Goal: Check status: Check status

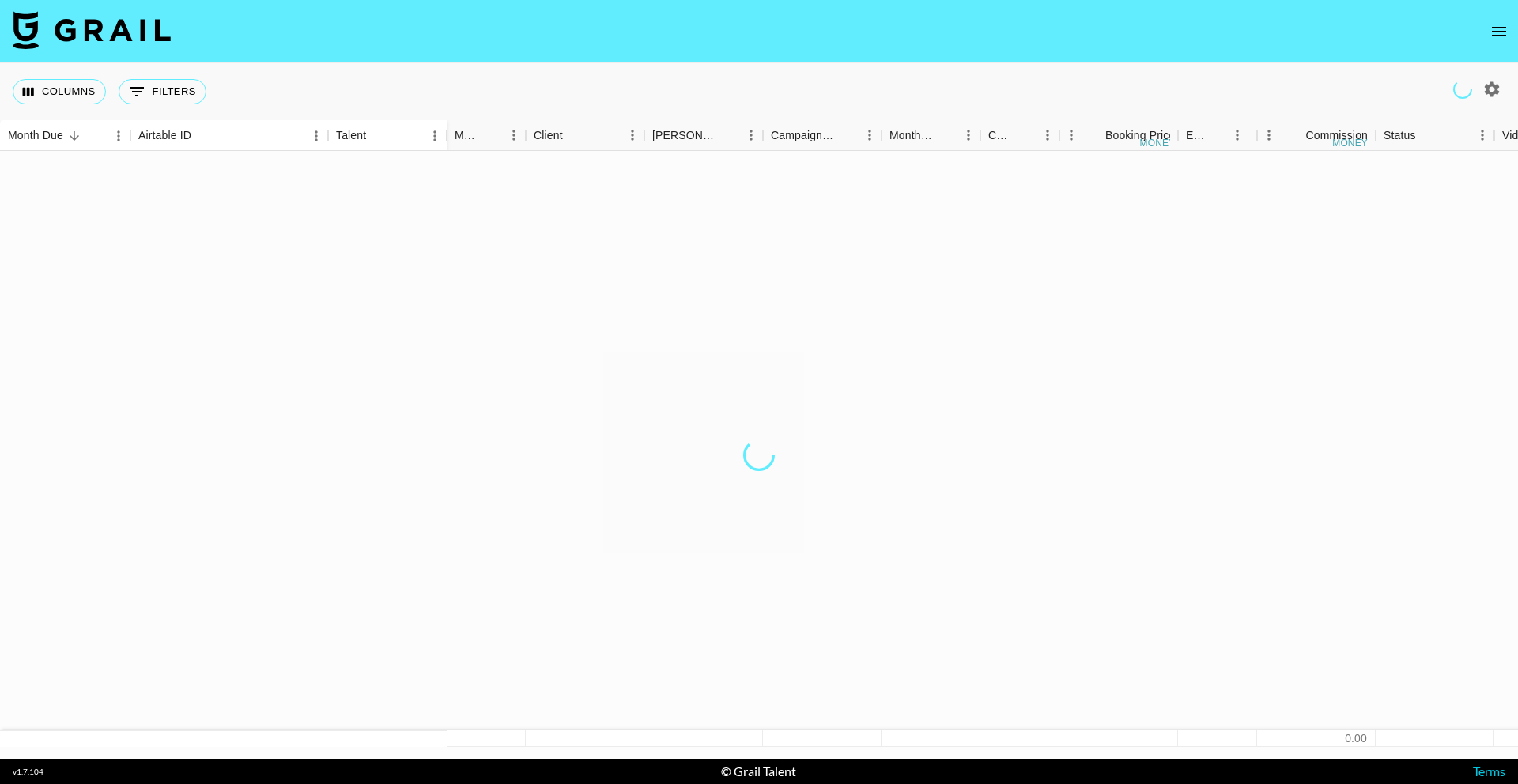
click at [1506, 37] on icon "open drawer" at bounding box center [1499, 32] width 19 height 19
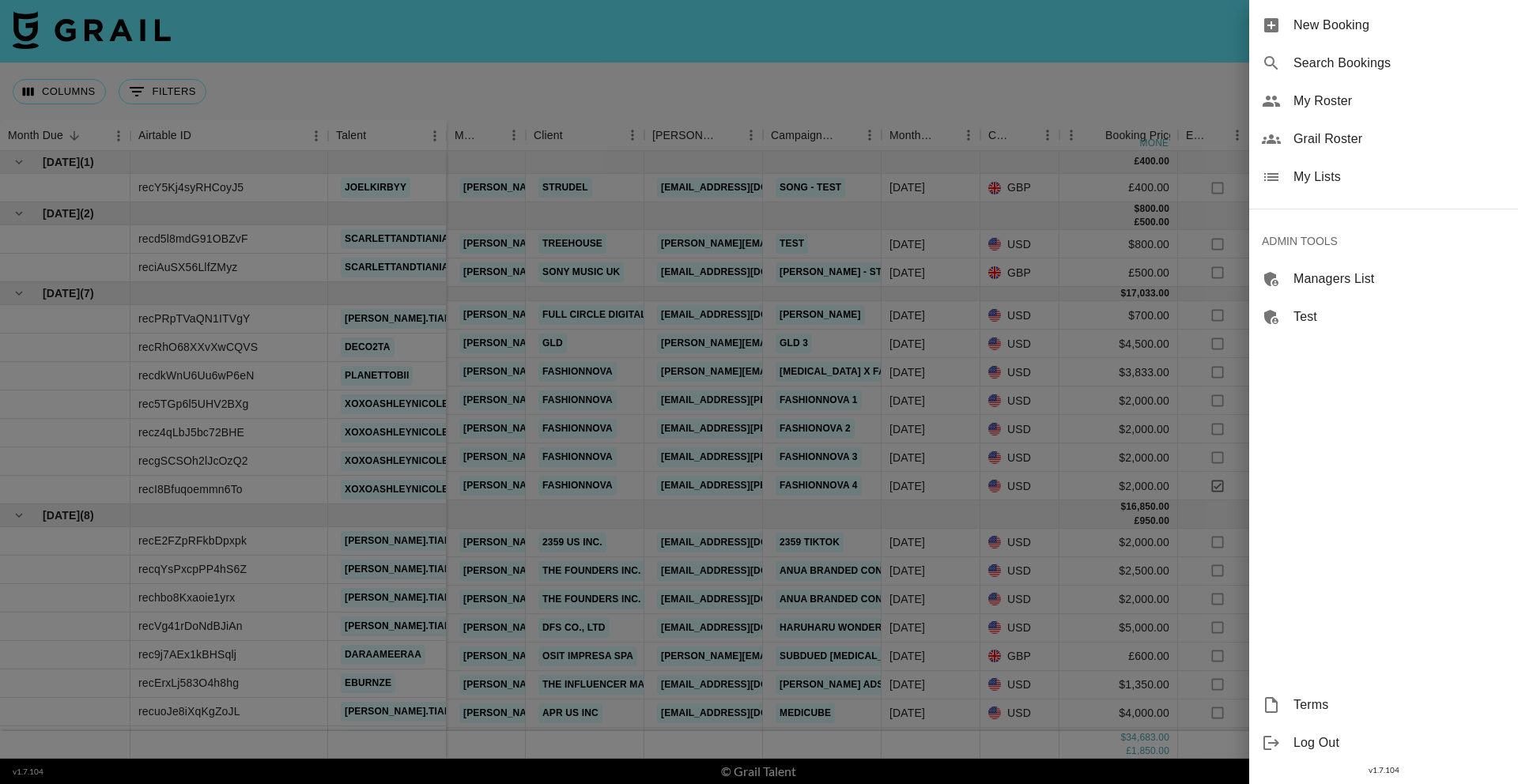
click at [1416, 66] on span "Search Bookings" at bounding box center [1399, 63] width 212 height 19
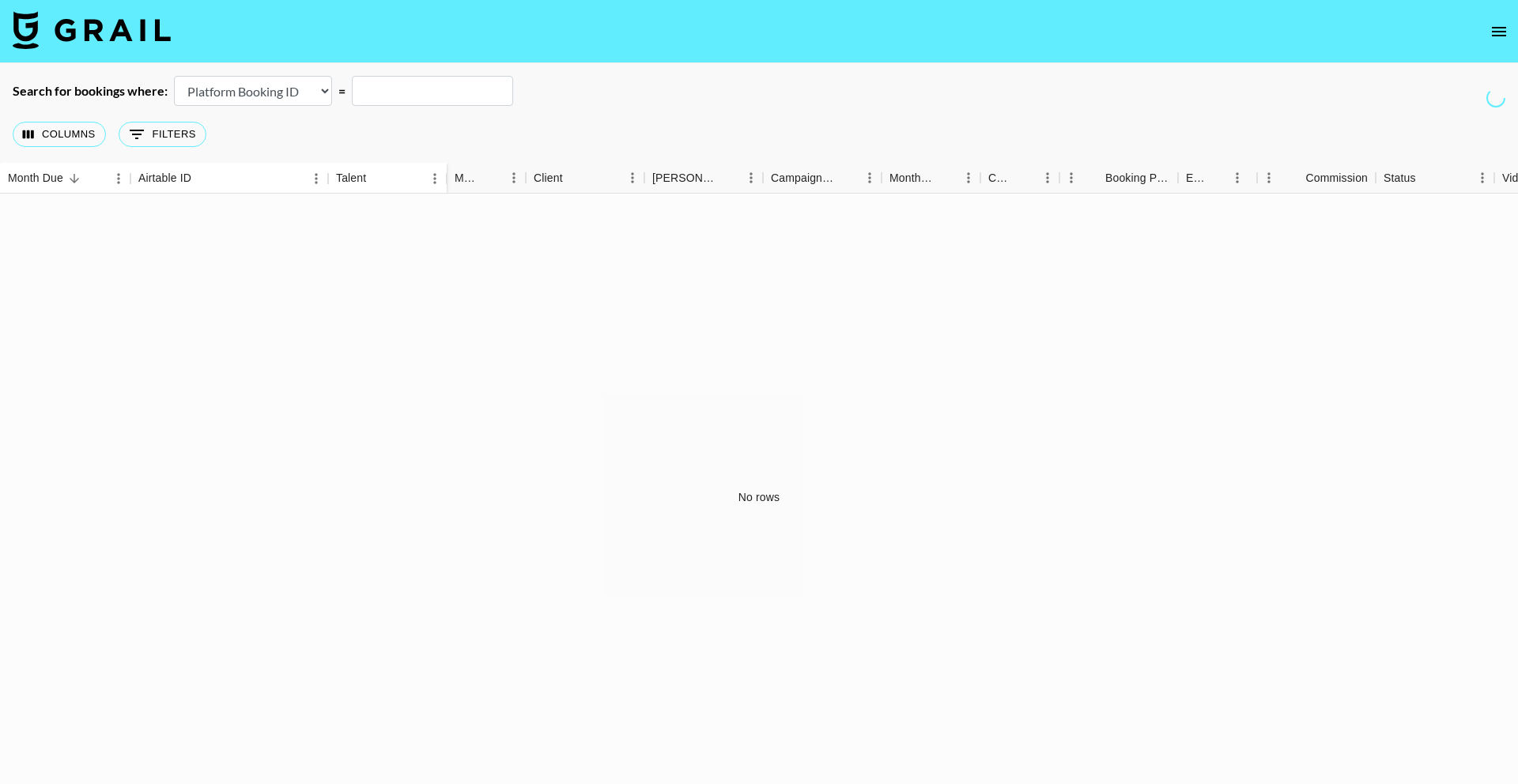
click at [236, 95] on select "Airtable Booking ID Platform Booking ID Platform Campaign ID" at bounding box center [253, 90] width 158 height 30
select select "airtableId"
click at [174, 76] on select "Airtable Booking ID Platform Booking ID Platform Campaign ID" at bounding box center [253, 90] width 158 height 30
click at [385, 83] on input "text" at bounding box center [433, 90] width 162 height 30
paste input "recTNdzoMZI2Vytln"
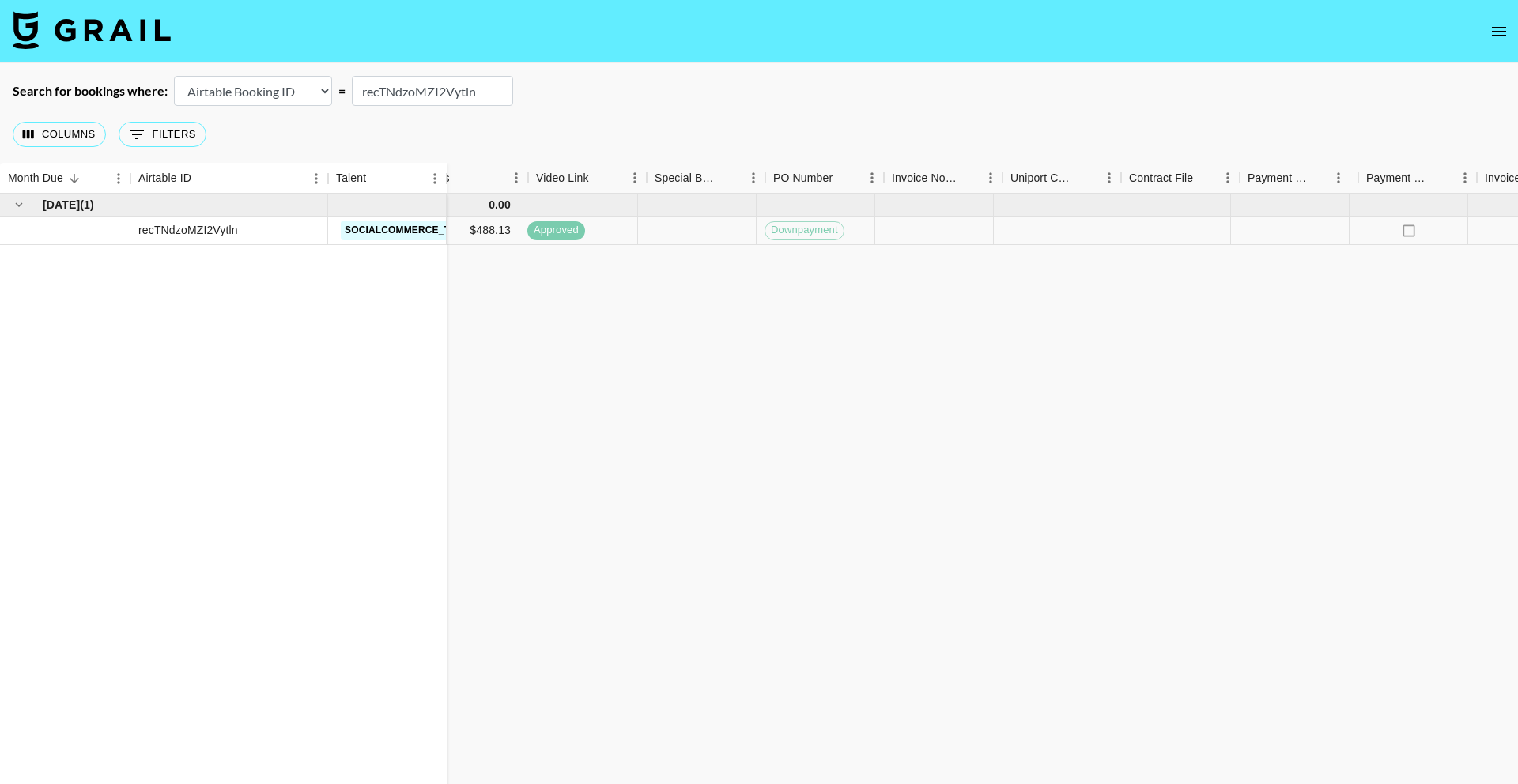
scroll to position [0, 1107]
type input "recTNdzoMZI2Vytln"
click at [1486, 233] on icon "select merge strategy" at bounding box center [1485, 231] width 3 height 12
click at [1487, 233] on icon "select merge strategy" at bounding box center [1486, 231] width 19 height 19
click at [1481, 228] on icon "select merge strategy" at bounding box center [1486, 231] width 19 height 19
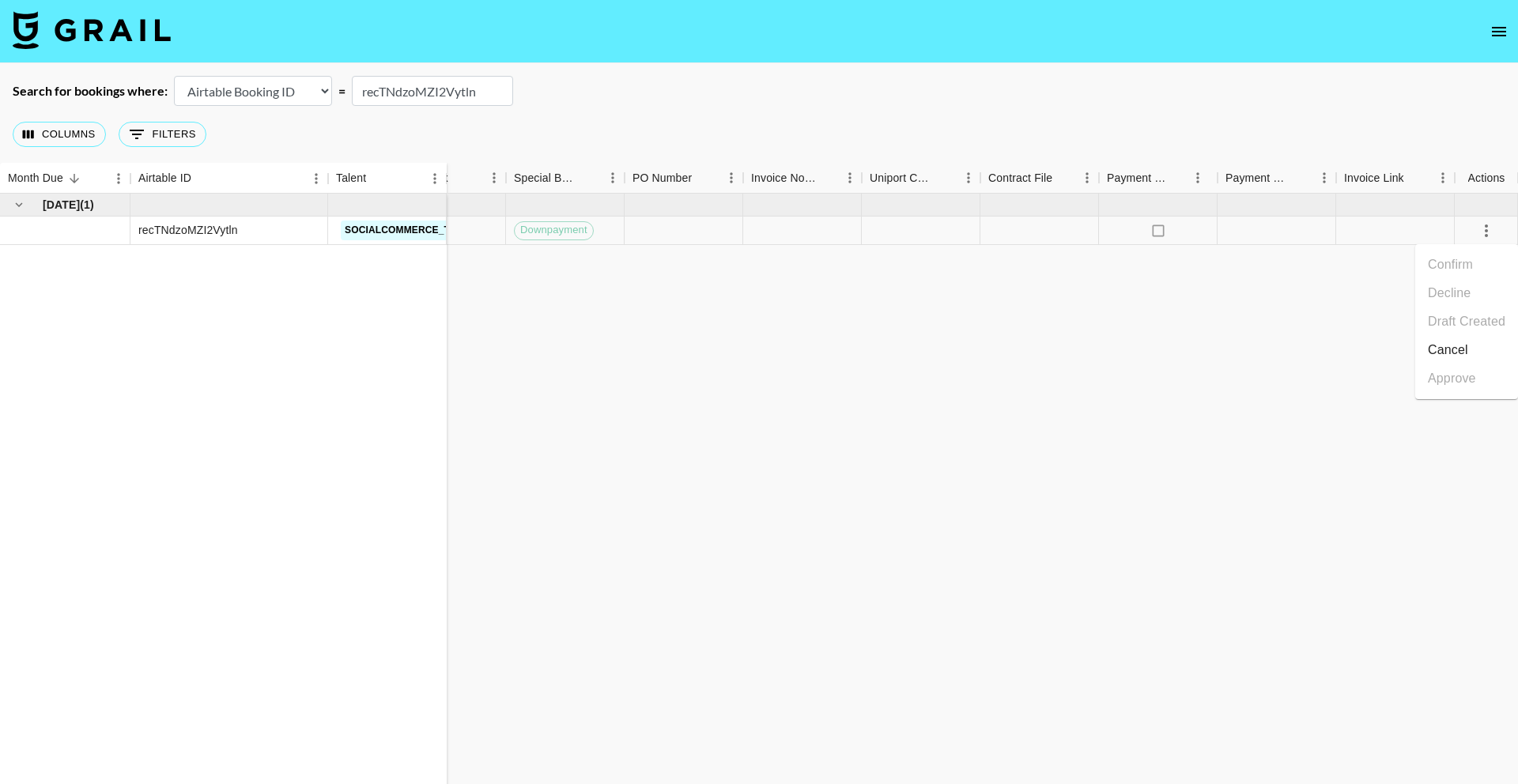
click at [1451, 352] on li "Cancel" at bounding box center [1466, 350] width 103 height 29
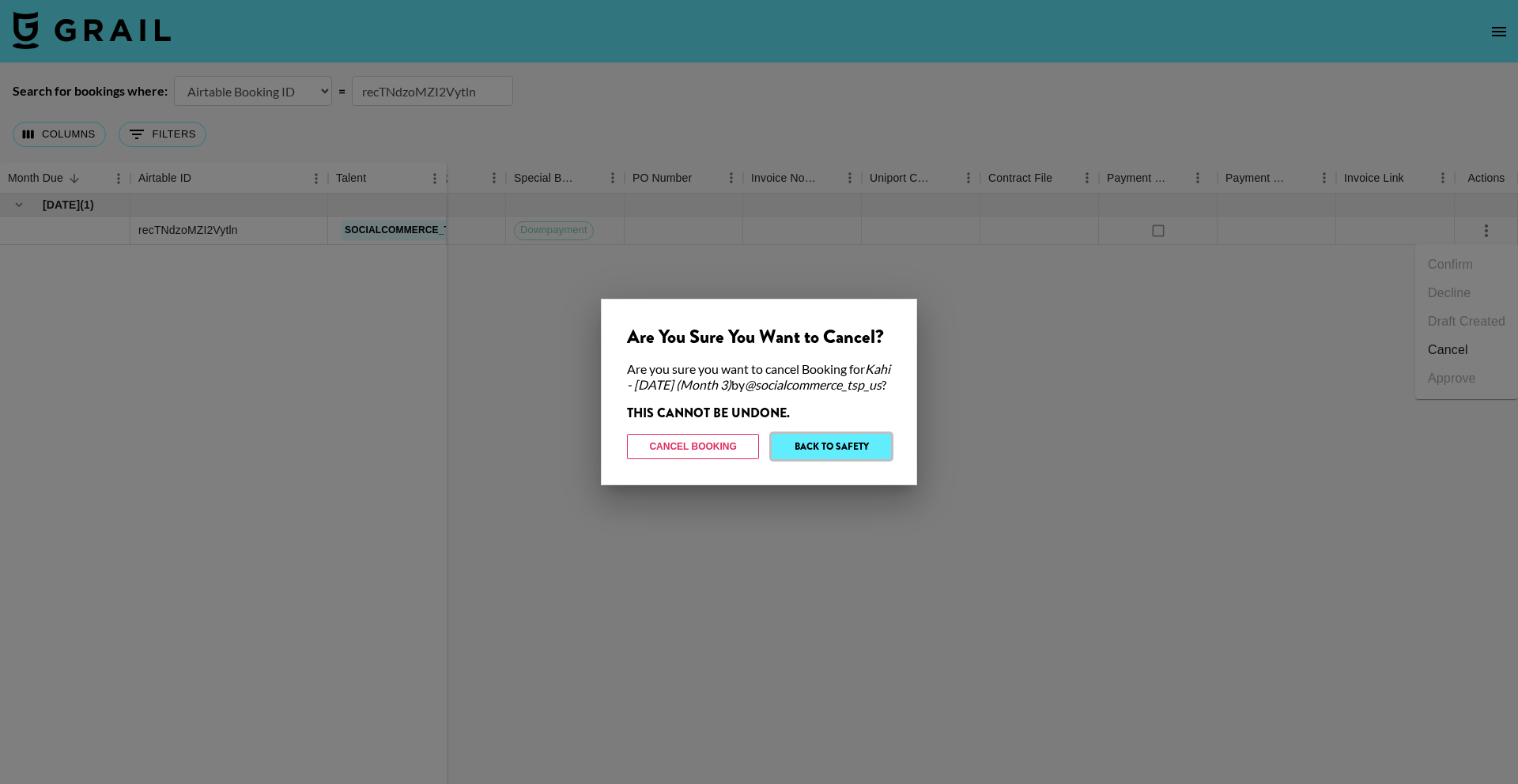
click at [865, 455] on button "Back to Safety" at bounding box center [831, 446] width 119 height 25
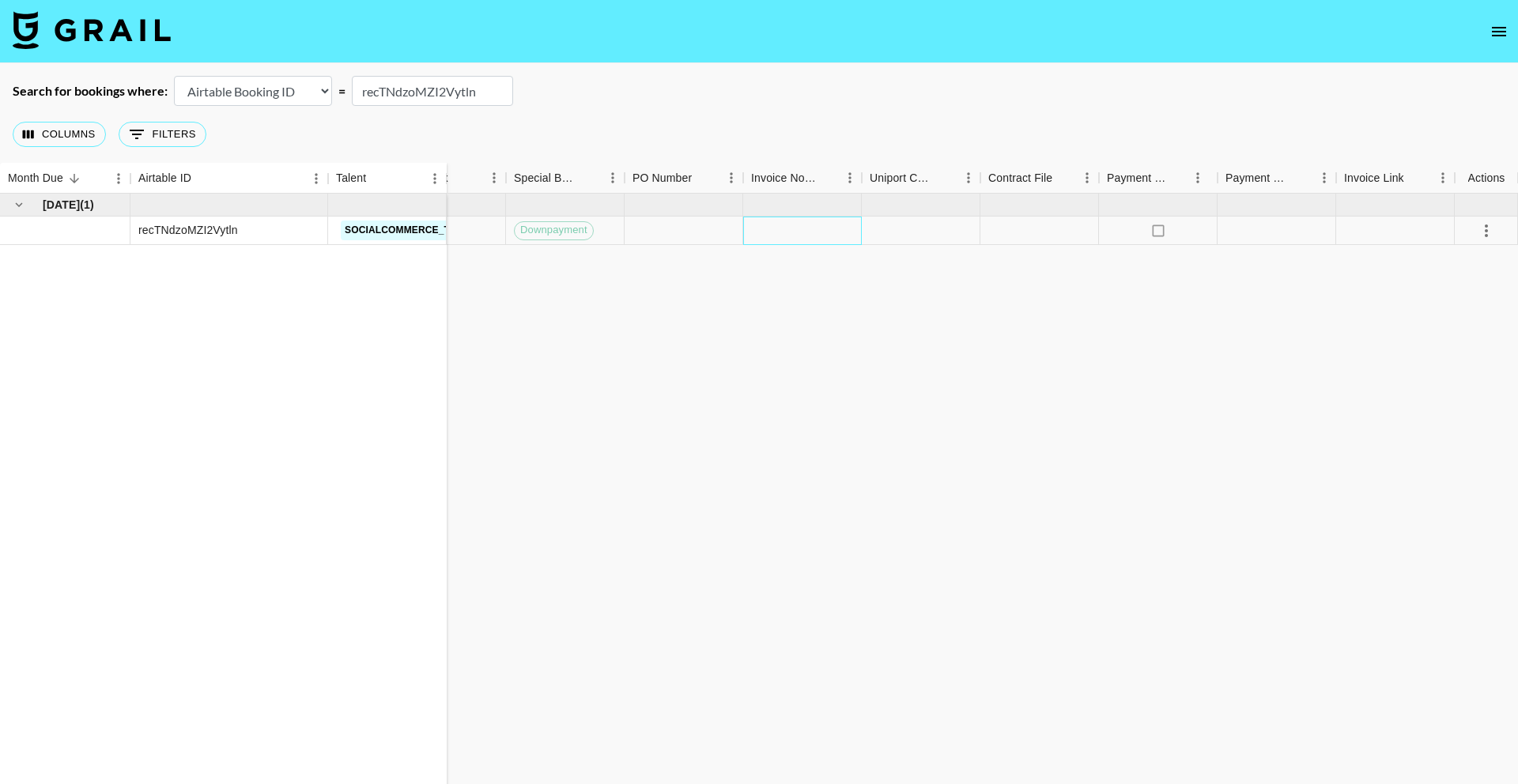
click at [799, 226] on div at bounding box center [802, 231] width 118 height 29
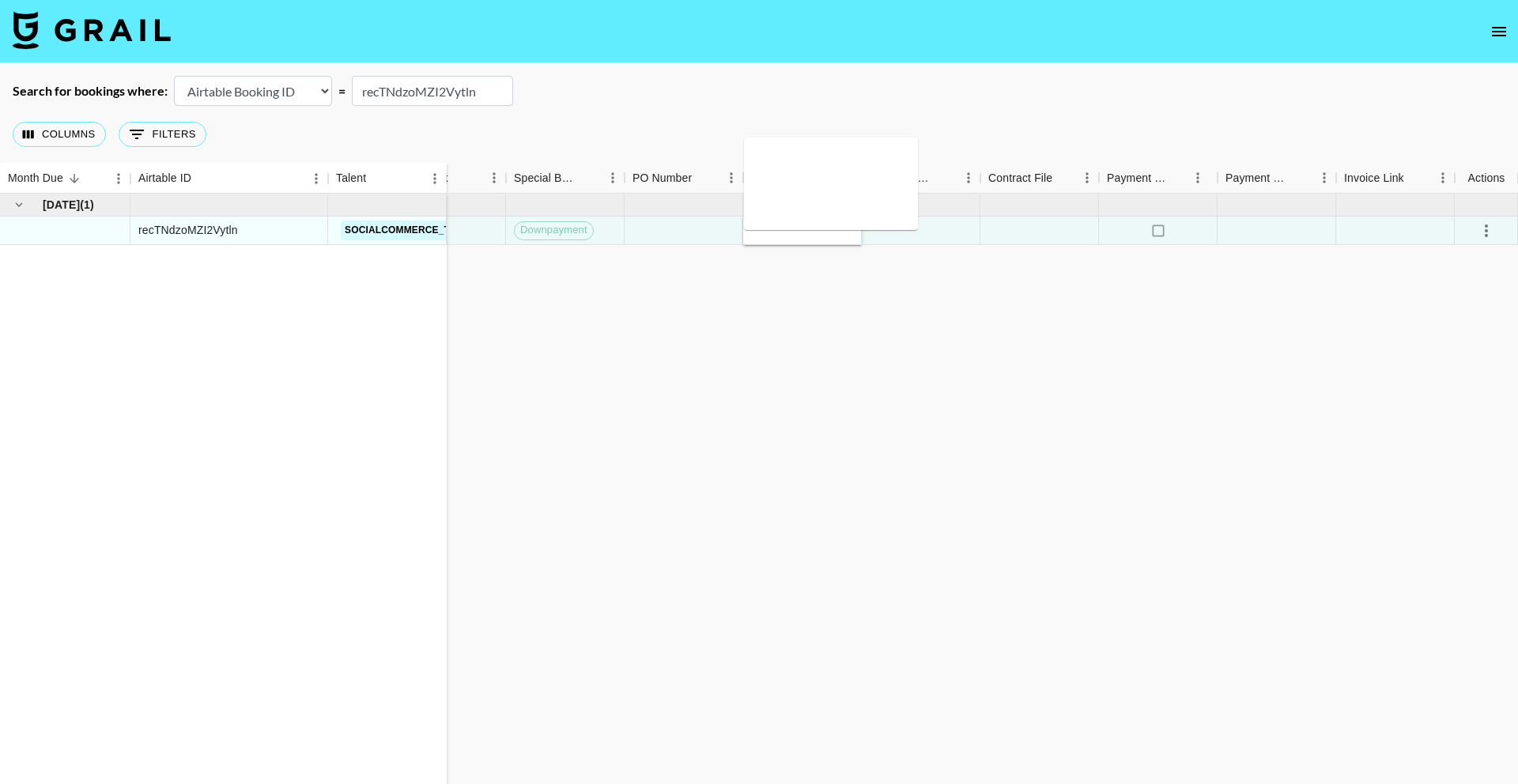
click at [802, 174] on textarea at bounding box center [831, 184] width 162 height 73
type textarea "t"
click at [865, 289] on div "[DATE] ( 1 ) recTNdzoMZI2Vytln socialcommerce_tsp_us 0.00 [PERSON_NAME][EMAIL_A…" at bounding box center [206, 497] width 2625 height 607
click at [1481, 231] on icon "select merge strategy" at bounding box center [1486, 231] width 19 height 19
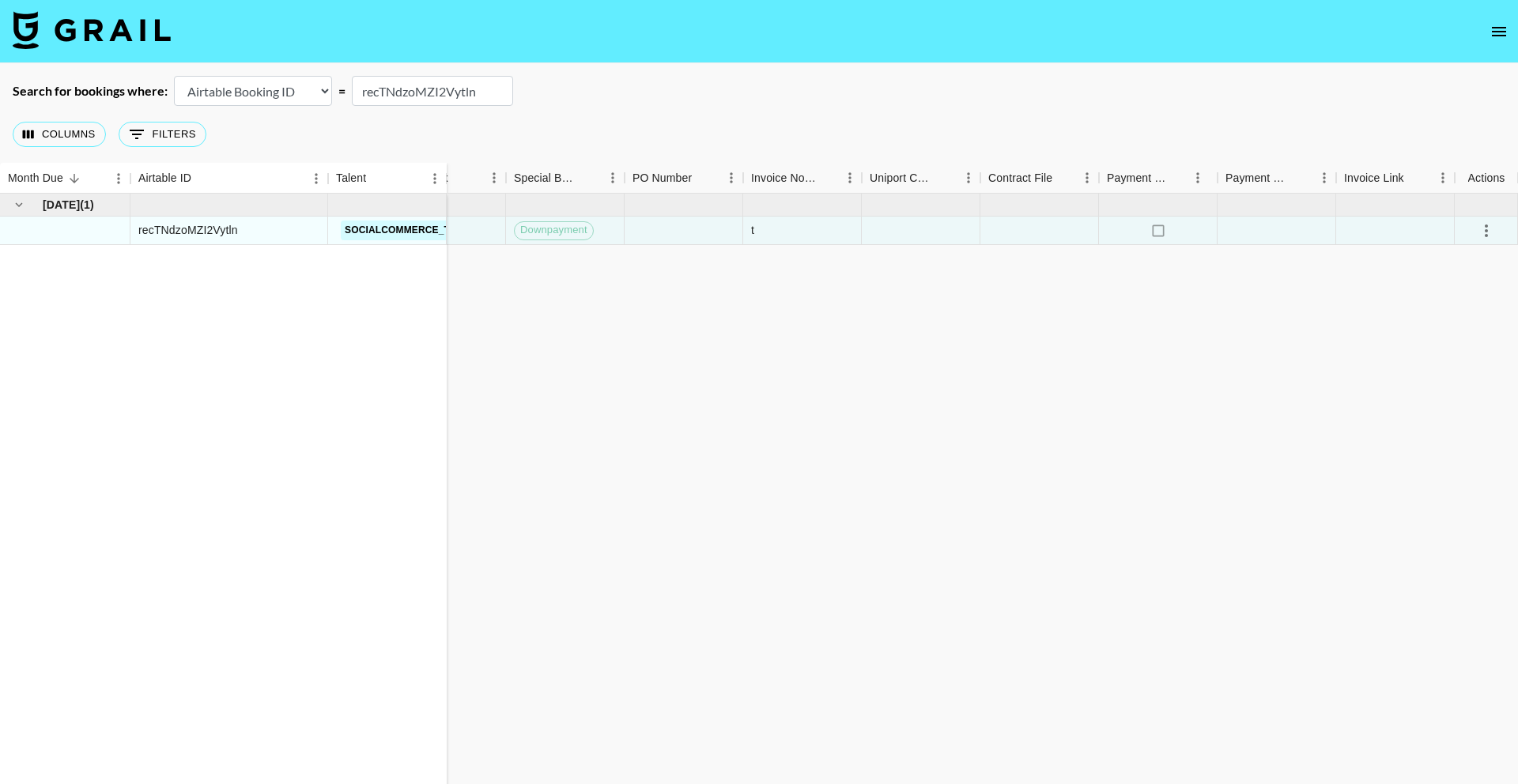
click at [423, 86] on input "recTNdzoMZI2Vytln" at bounding box center [433, 90] width 162 height 30
paste input "zCKAHukLULAYpi"
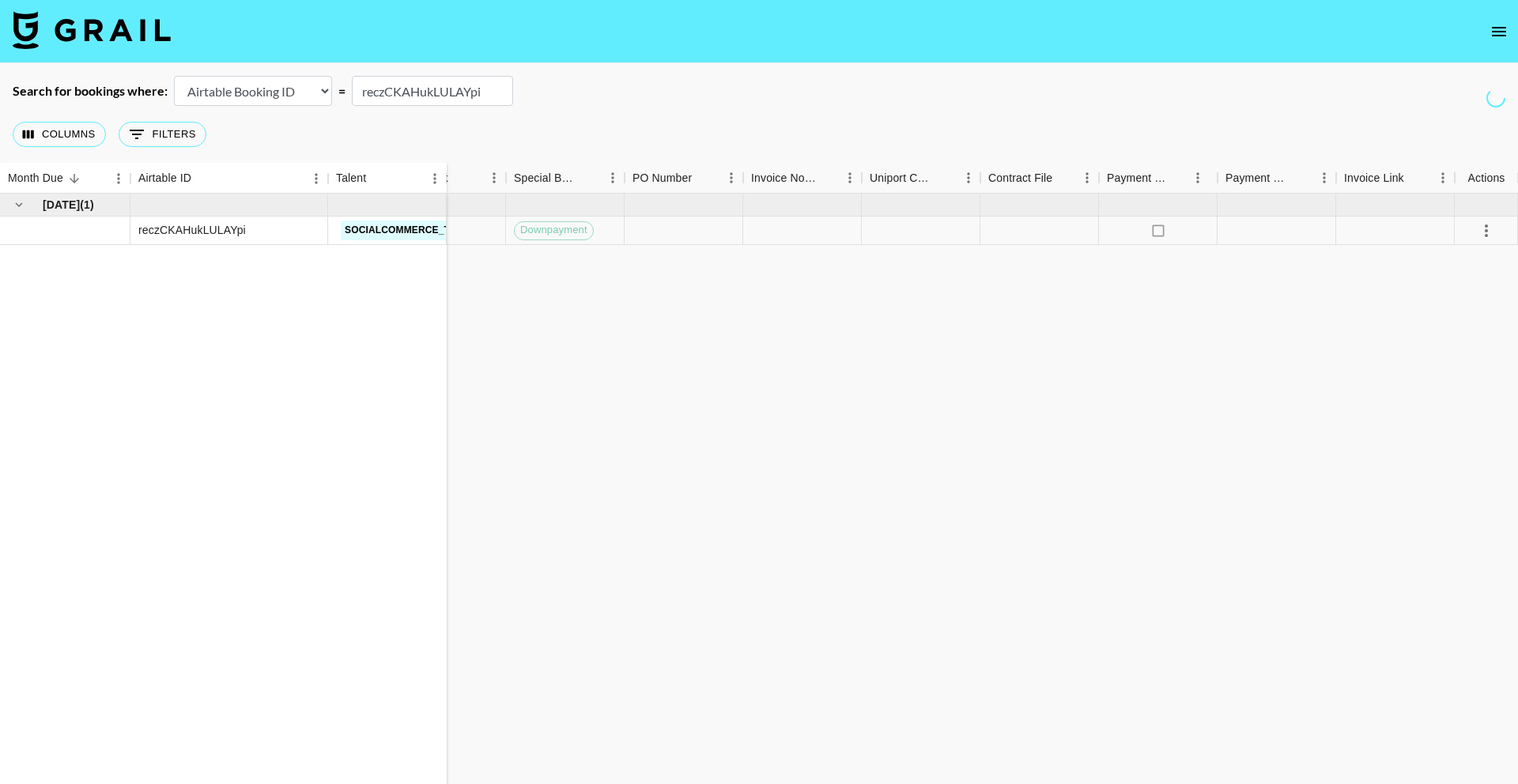
type input "reczCKAHukLULAYpi"
drag, startPoint x: 1301, startPoint y: 286, endPoint x: 1503, endPoint y: 213, distance: 214.8
click at [1301, 286] on div "[DATE] ( 1 ) reczCKAHukLULAYpi socialcommerce_tsp_us 0.00 [PERSON_NAME][EMAIL_A…" at bounding box center [206, 497] width 2625 height 607
click at [1481, 233] on icon "select merge strategy" at bounding box center [1486, 231] width 19 height 19
click at [1486, 231] on icon "select merge strategy" at bounding box center [1485, 231] width 3 height 12
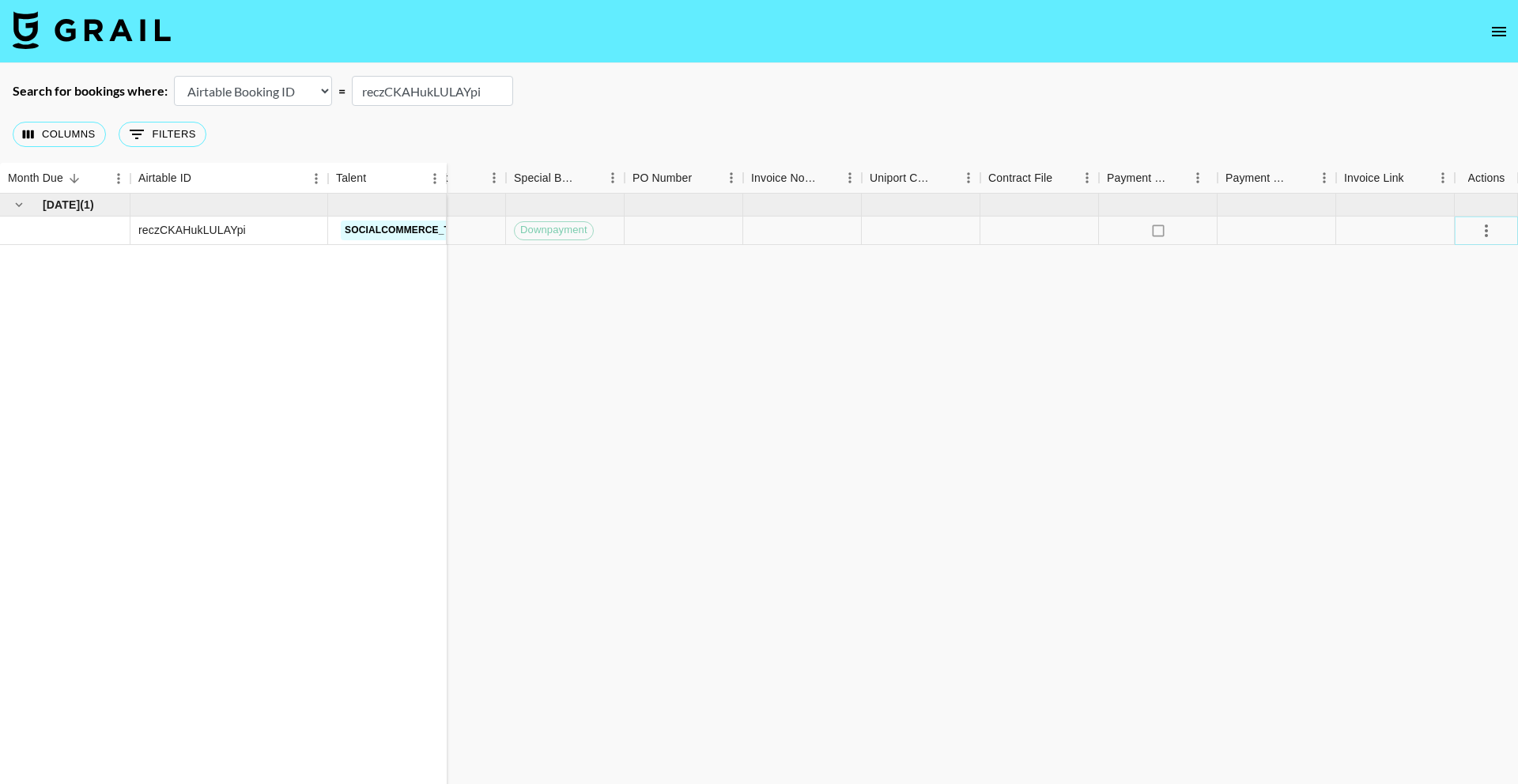
click at [1487, 235] on icon "select merge strategy" at bounding box center [1486, 231] width 19 height 19
click at [1492, 225] on icon "select merge strategy" at bounding box center [1486, 231] width 19 height 19
drag, startPoint x: 1489, startPoint y: 226, endPoint x: 1477, endPoint y: 229, distance: 12.4
click at [1489, 226] on icon "select merge strategy" at bounding box center [1486, 231] width 19 height 19
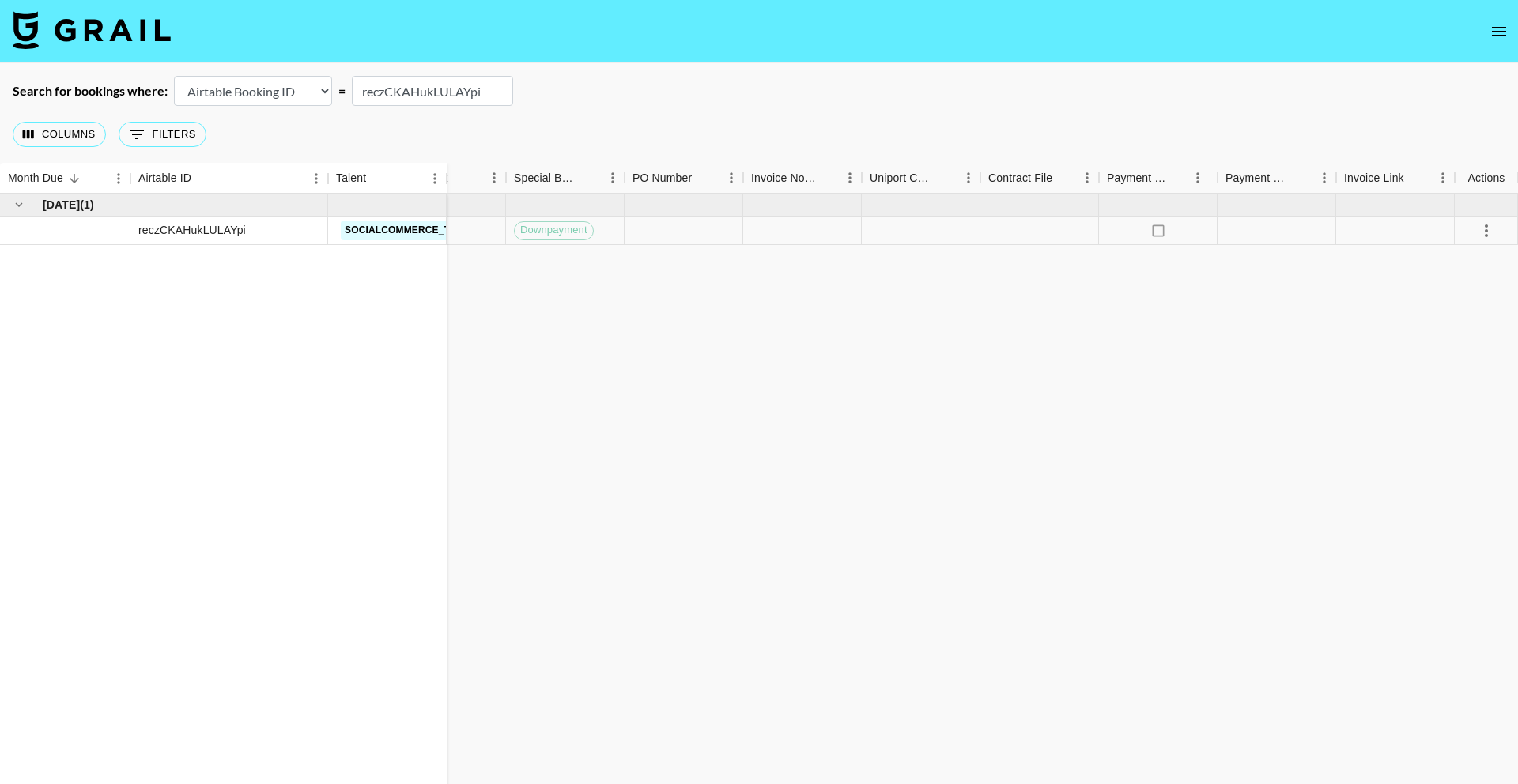
click at [1007, 352] on div "[DATE] ( 1 ) reczCKAHukLULAYpi socialcommerce_tsp_us 0.00 [PERSON_NAME][EMAIL_A…" at bounding box center [206, 497] width 2625 height 607
